Goal: Transaction & Acquisition: Book appointment/travel/reservation

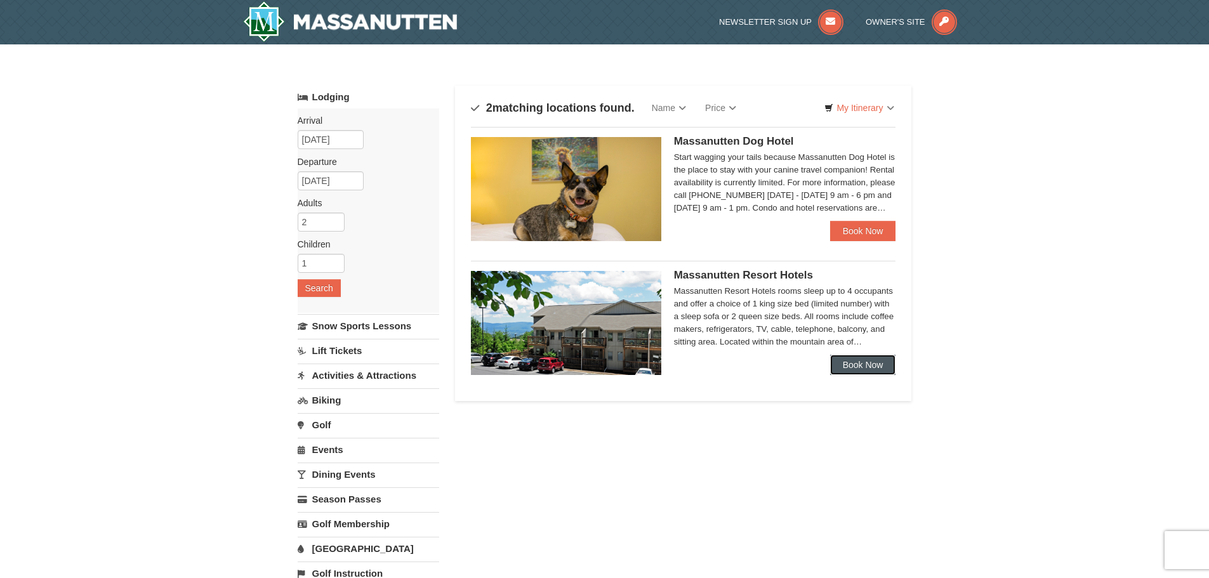
click at [853, 368] on link "Book Now" at bounding box center [863, 365] width 66 height 20
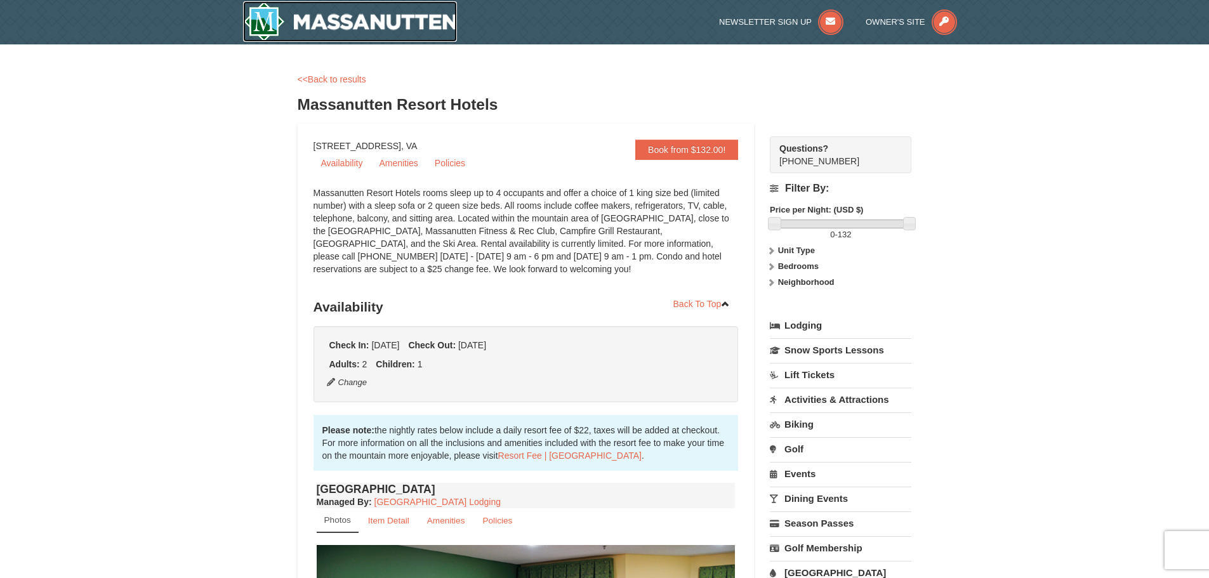
click at [352, 18] on img at bounding box center [350, 21] width 215 height 41
